Goal: Information Seeking & Learning: Learn about a topic

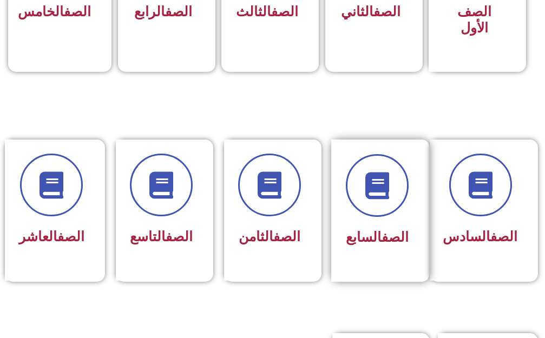
scroll to position [433, 0]
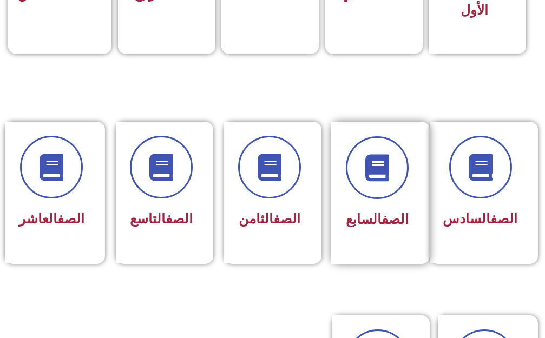
click at [418, 182] on div "الصف السابع" at bounding box center [377, 193] width 92 height 142
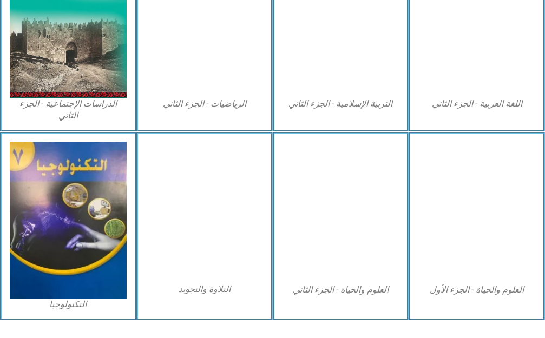
scroll to position [639, 0]
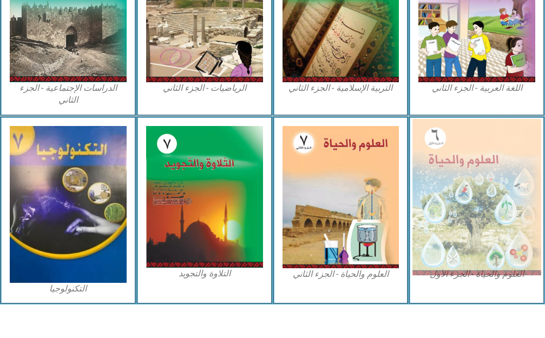
click at [503, 162] on img at bounding box center [476, 197] width 128 height 157
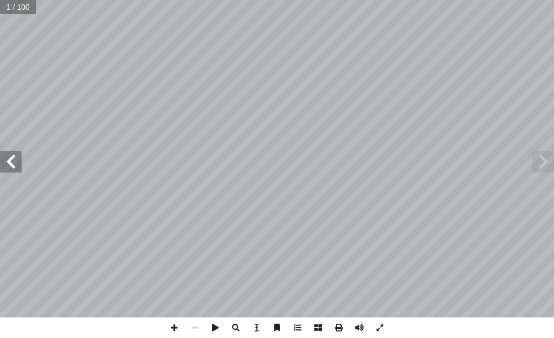
click at [11, 158] on span at bounding box center [11, 162] width 22 height 22
click at [12, 160] on span at bounding box center [11, 162] width 22 height 22
click at [26, 186] on div "العلوم والحياة [PERSON_NAME]: أ ا فريق الت 7 ُ زء ُ الج ل َّ و أ ال� ) ً [PERSO…" at bounding box center [277, 158] width 554 height 317
click at [17, 161] on span at bounding box center [11, 162] width 22 height 22
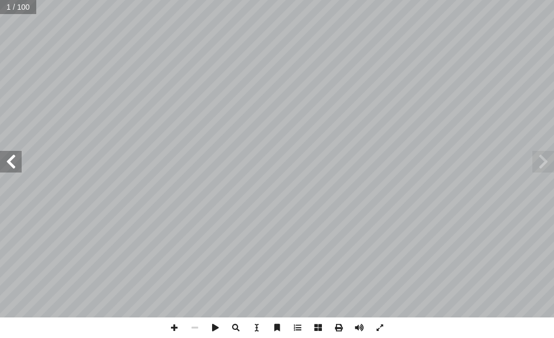
click at [17, 161] on span at bounding box center [11, 162] width 22 height 22
click at [17, 160] on span at bounding box center [11, 162] width 22 height 22
click at [15, 160] on span at bounding box center [11, 162] width 22 height 22
click at [14, 161] on span at bounding box center [11, 162] width 22 height 22
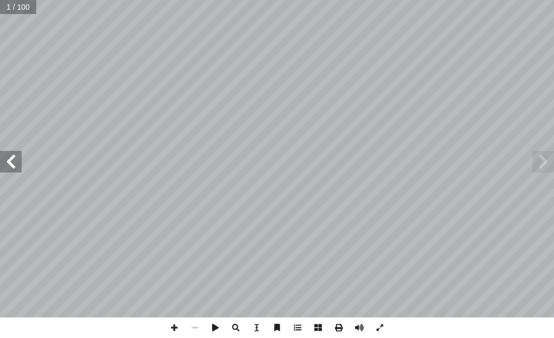
click at [14, 161] on span at bounding box center [11, 162] width 22 height 22
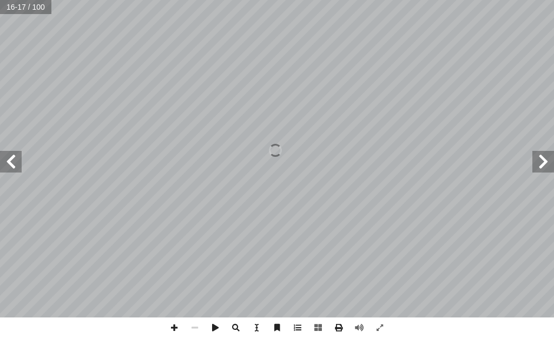
click at [553, 168] on span at bounding box center [543, 162] width 22 height 22
drag, startPoint x: 553, startPoint y: 168, endPoint x: 545, endPoint y: 163, distance: 9.5
click at [553, 168] on span at bounding box center [543, 162] width 22 height 22
click at [544, 162] on span at bounding box center [543, 162] width 22 height 22
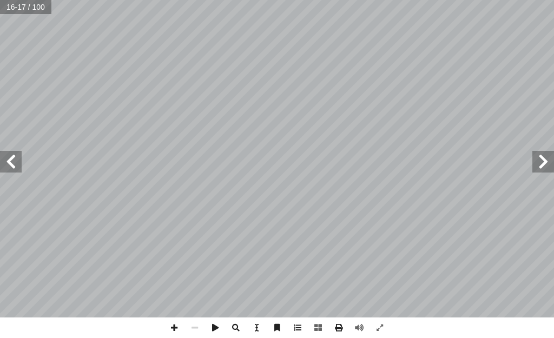
click at [544, 162] on span at bounding box center [543, 162] width 22 height 22
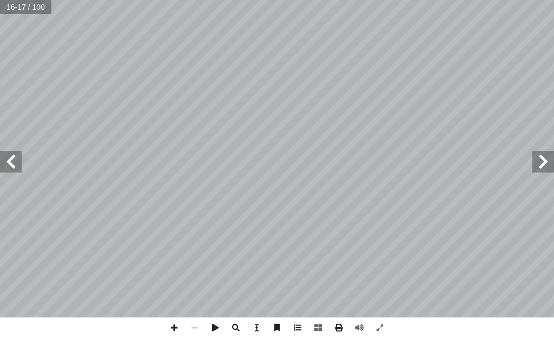
click at [544, 162] on span at bounding box center [543, 162] width 22 height 22
click at [12, 158] on span at bounding box center [11, 162] width 22 height 22
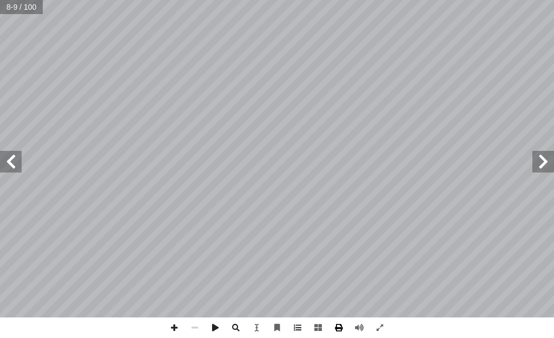
click at [342, 328] on span at bounding box center [338, 327] width 21 height 21
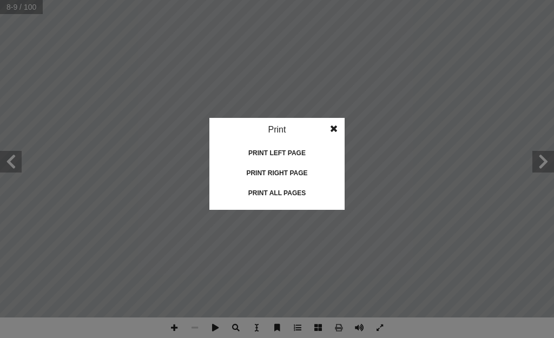
click at [329, 123] on span at bounding box center [333, 129] width 19 height 22
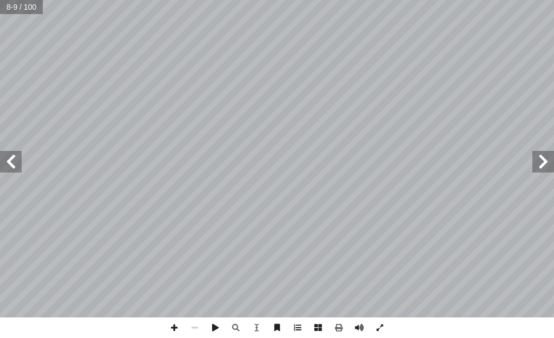
click at [16, 153] on span at bounding box center [11, 162] width 22 height 22
click at [11, 153] on span at bounding box center [11, 162] width 22 height 22
click at [193, 328] on span at bounding box center [194, 327] width 21 height 21
click at [10, 162] on span at bounding box center [11, 162] width 22 height 22
click at [187, 326] on span at bounding box center [194, 327] width 21 height 21
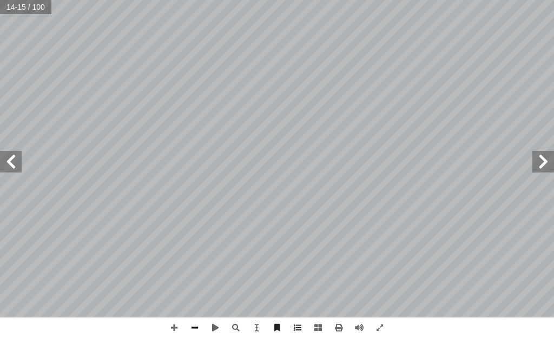
click at [191, 323] on span at bounding box center [194, 327] width 21 height 21
click at [191, 324] on span at bounding box center [194, 327] width 21 height 21
click at [543, 163] on span at bounding box center [543, 162] width 22 height 22
click at [2, 162] on span at bounding box center [11, 162] width 22 height 22
click at [191, 333] on span at bounding box center [194, 327] width 21 height 21
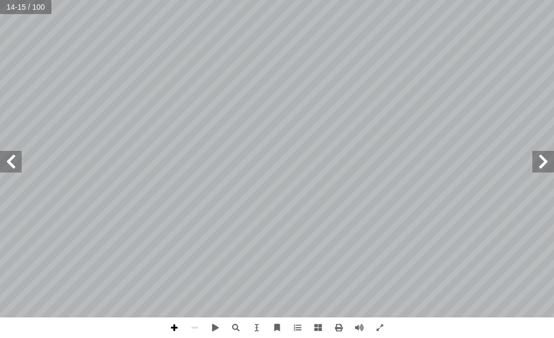
click at [173, 327] on span at bounding box center [174, 327] width 21 height 21
click at [175, 323] on span at bounding box center [174, 327] width 21 height 21
click at [189, 323] on span at bounding box center [194, 327] width 21 height 21
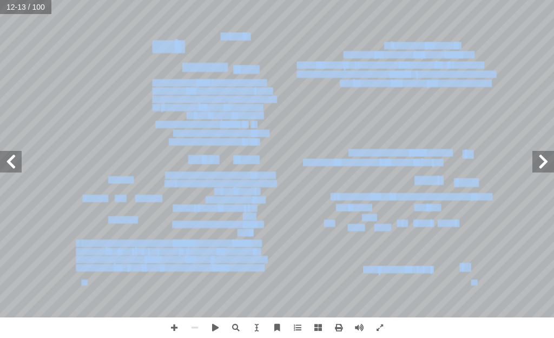
click at [9, 155] on span at bounding box center [11, 162] width 22 height 22
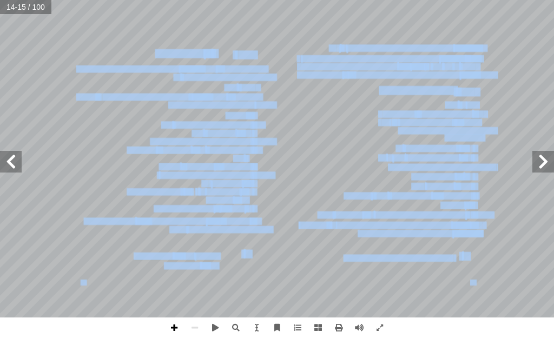
click at [166, 325] on span at bounding box center [174, 327] width 21 height 21
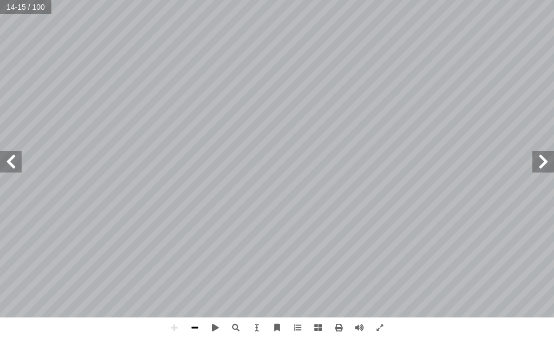
click at [196, 328] on span at bounding box center [194, 327] width 21 height 21
